Goal: Information Seeking & Learning: Check status

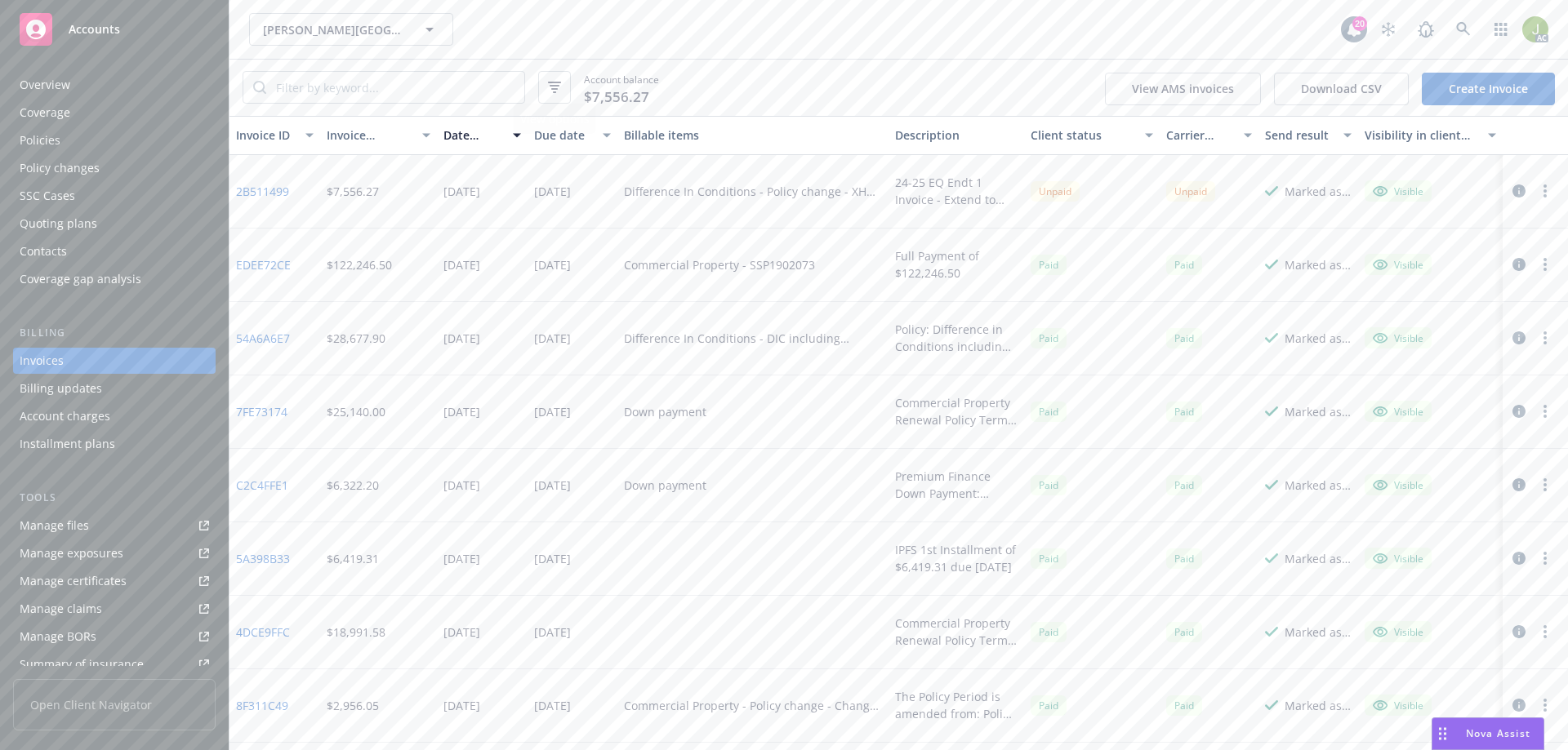
scroll to position [75, 0]
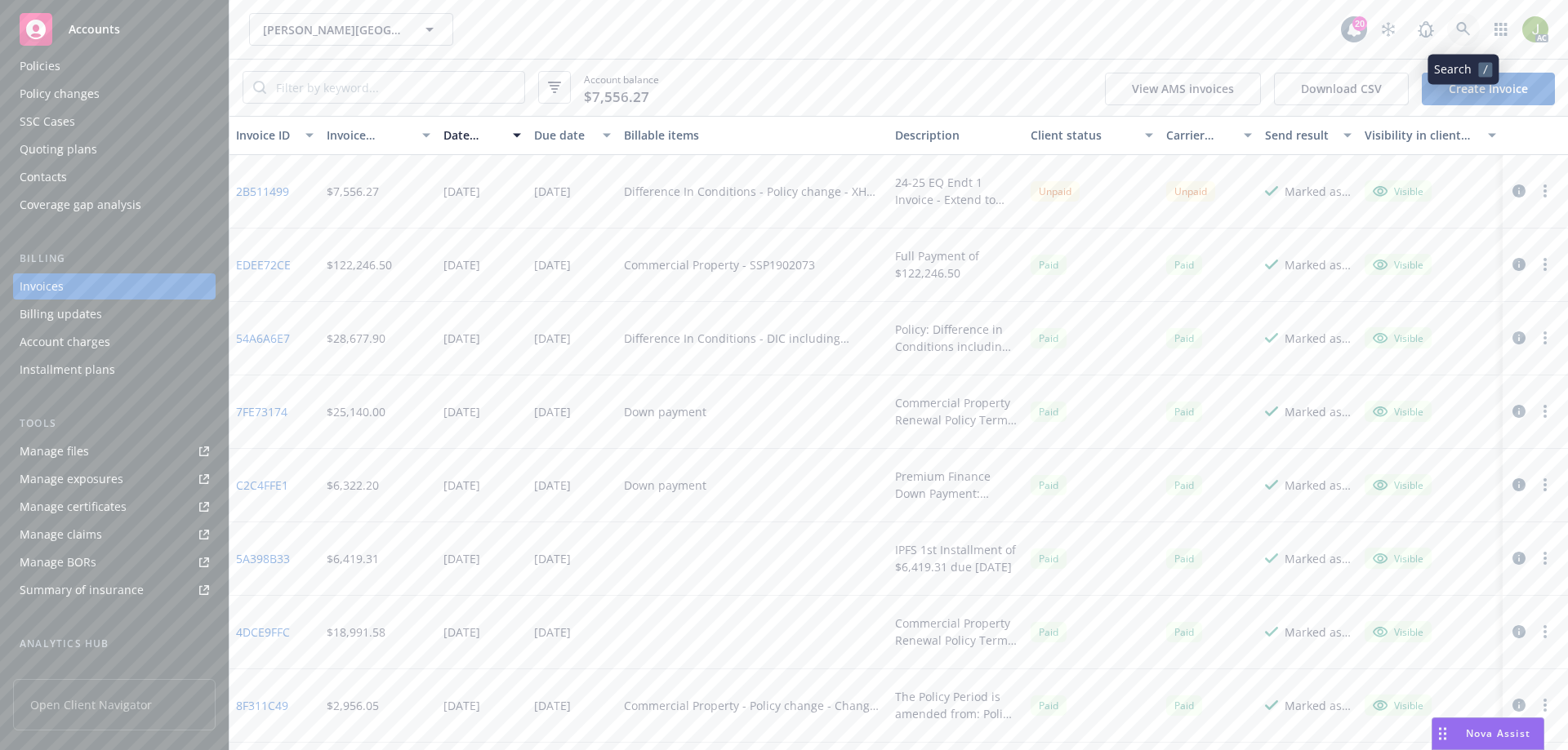
click at [1451, 29] on link at bounding box center [1463, 28] width 32 height 32
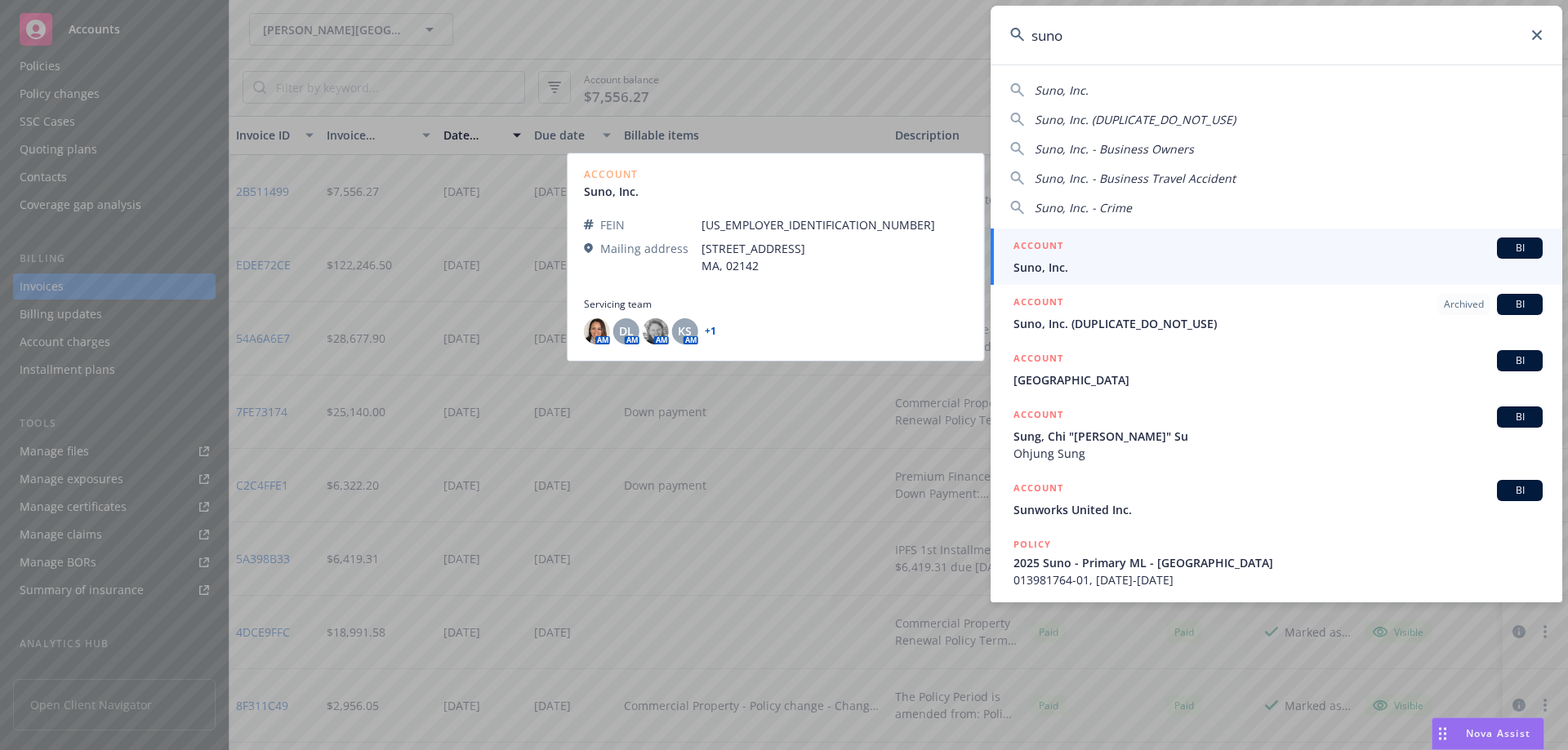
type input "suno"
click at [1173, 261] on span "Suno, Inc." at bounding box center [1277, 267] width 529 height 17
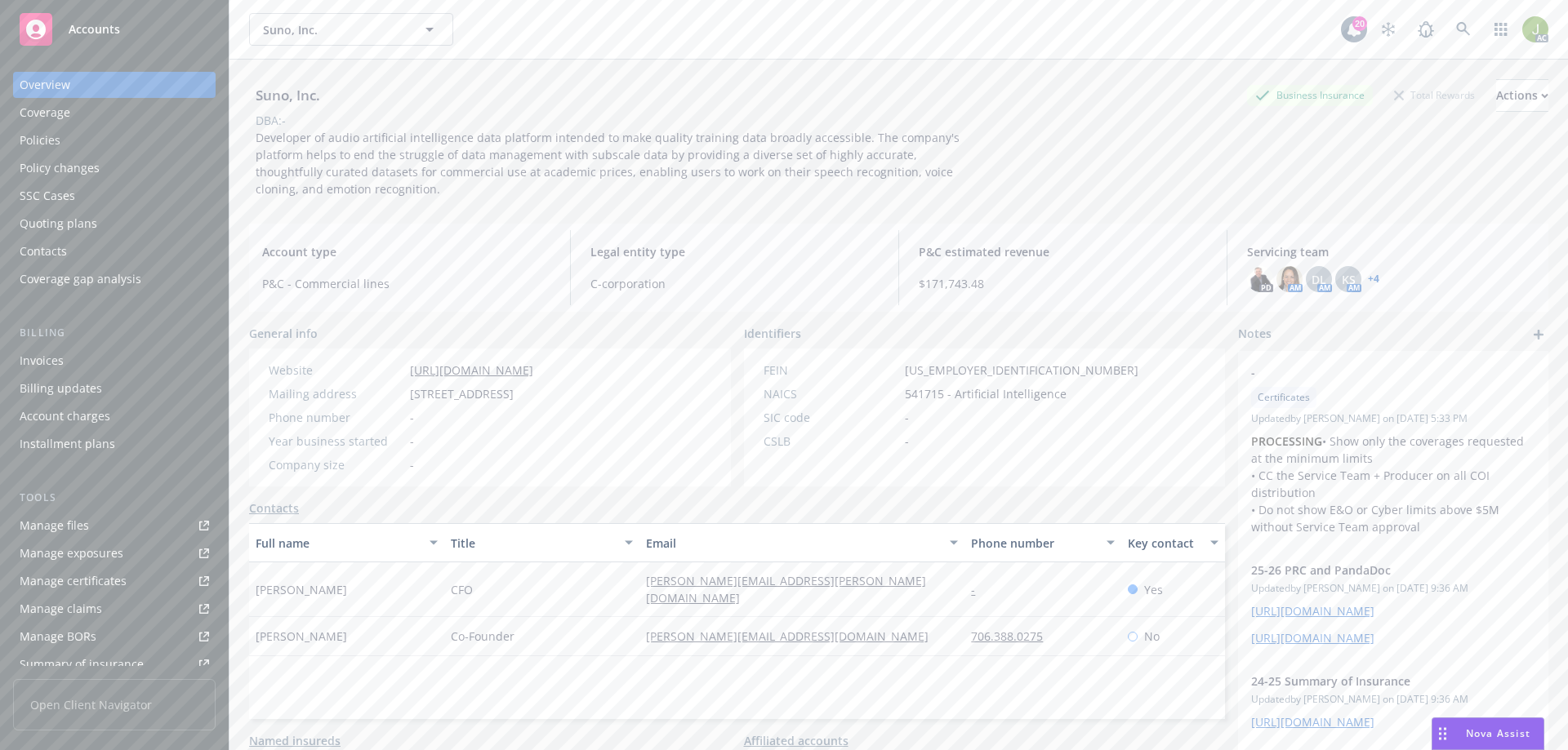
click at [119, 351] on div "Invoices" at bounding box center [114, 360] width 189 height 27
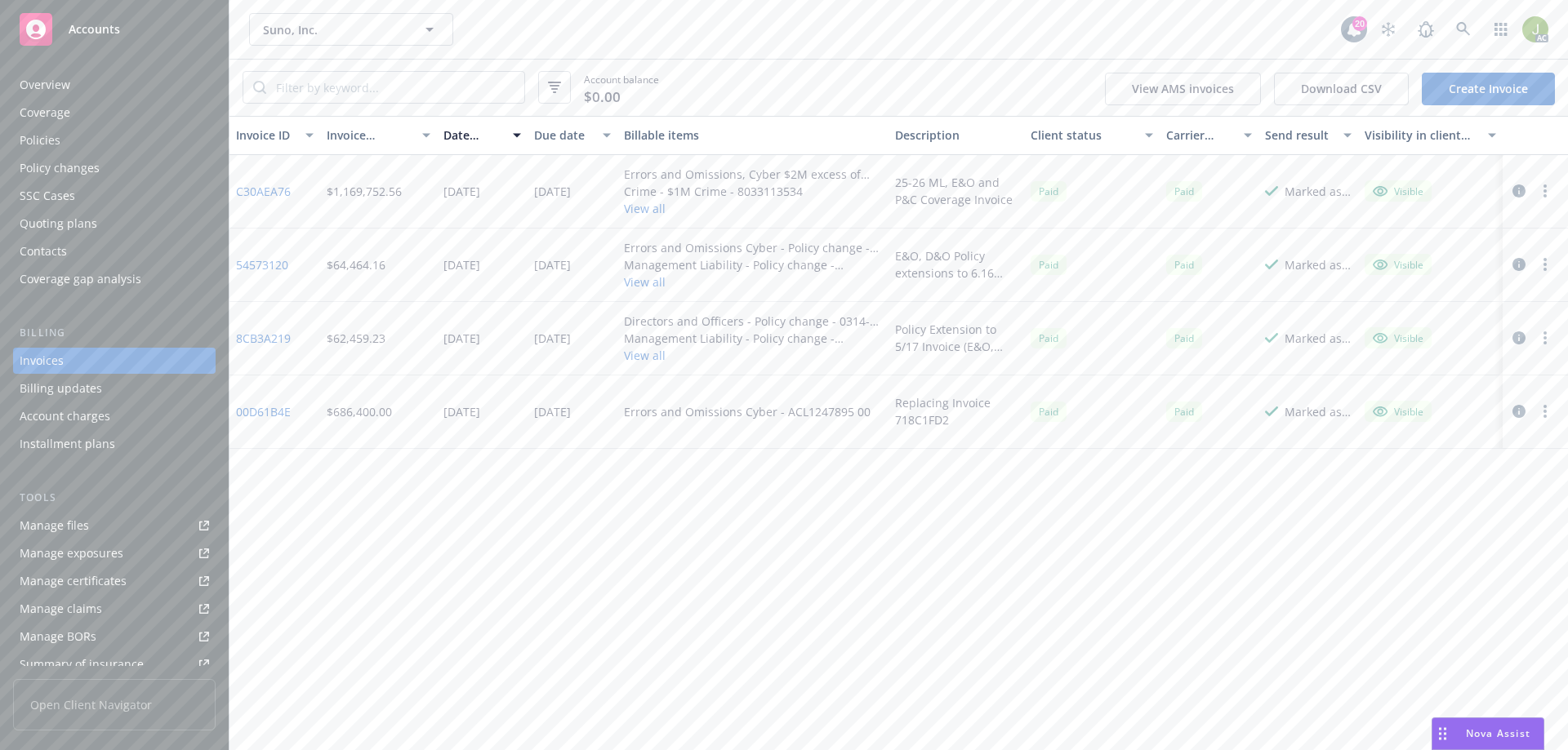
click at [279, 339] on link "8CB3A219" at bounding box center [263, 338] width 55 height 17
click at [253, 261] on link "54573120" at bounding box center [261, 264] width 52 height 17
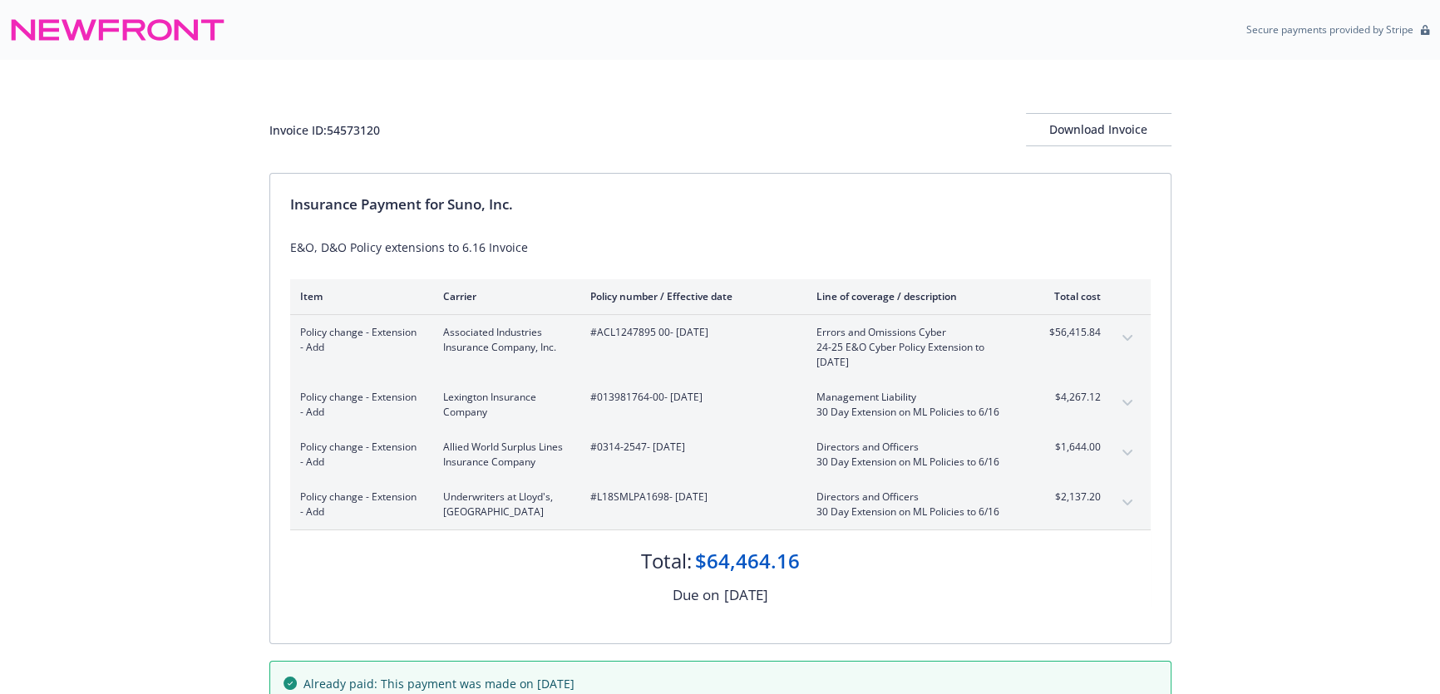
click at [1134, 337] on button "expand content" at bounding box center [1127, 338] width 27 height 27
